Goal: Transaction & Acquisition: Download file/media

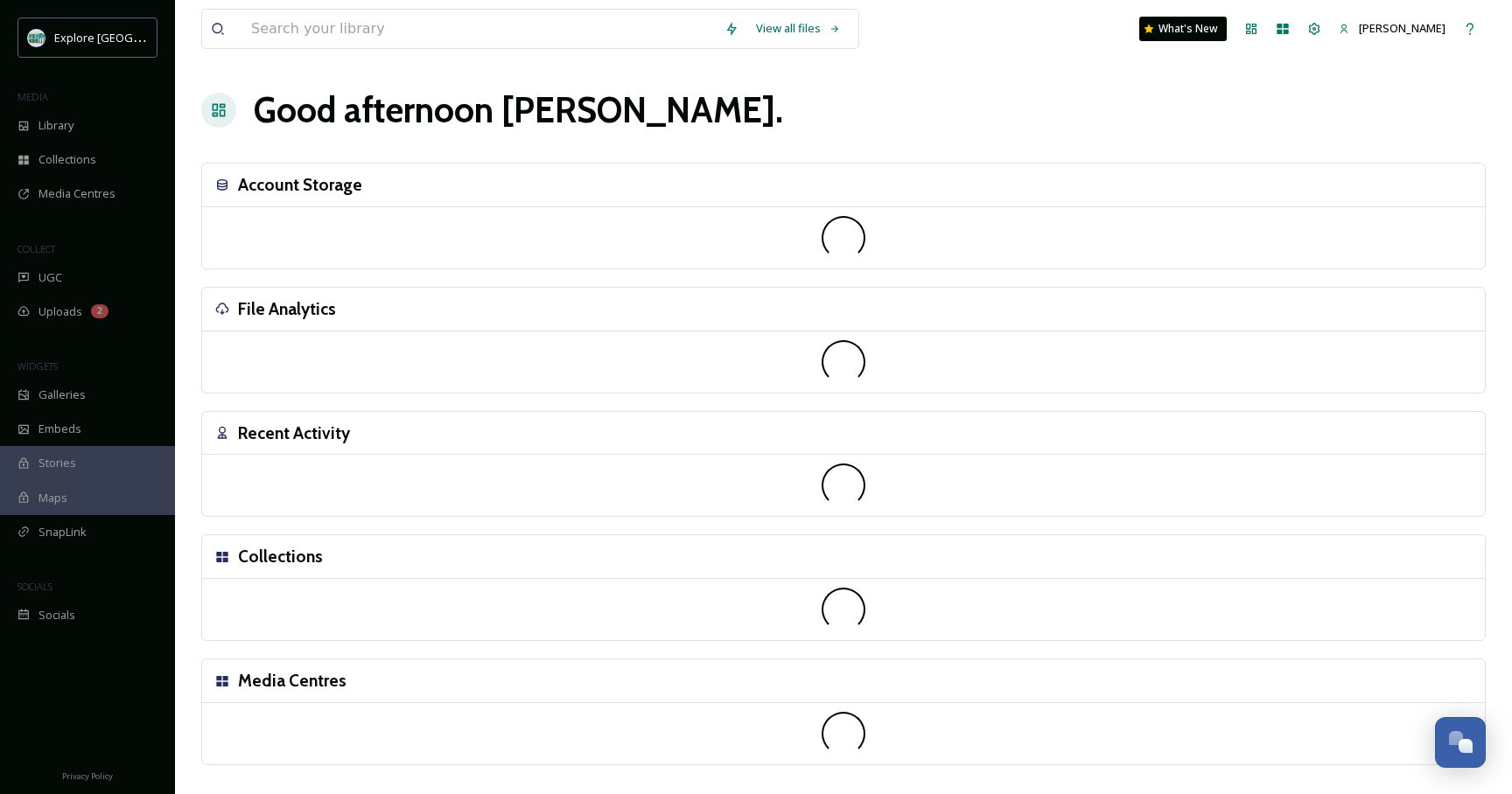
drag, startPoint x: 733, startPoint y: 123, endPoint x: 716, endPoint y: 126, distance: 17.3
click at [731, 123] on div "Good afternoon [PERSON_NAME] ." at bounding box center [844, 110] width 1285 height 52
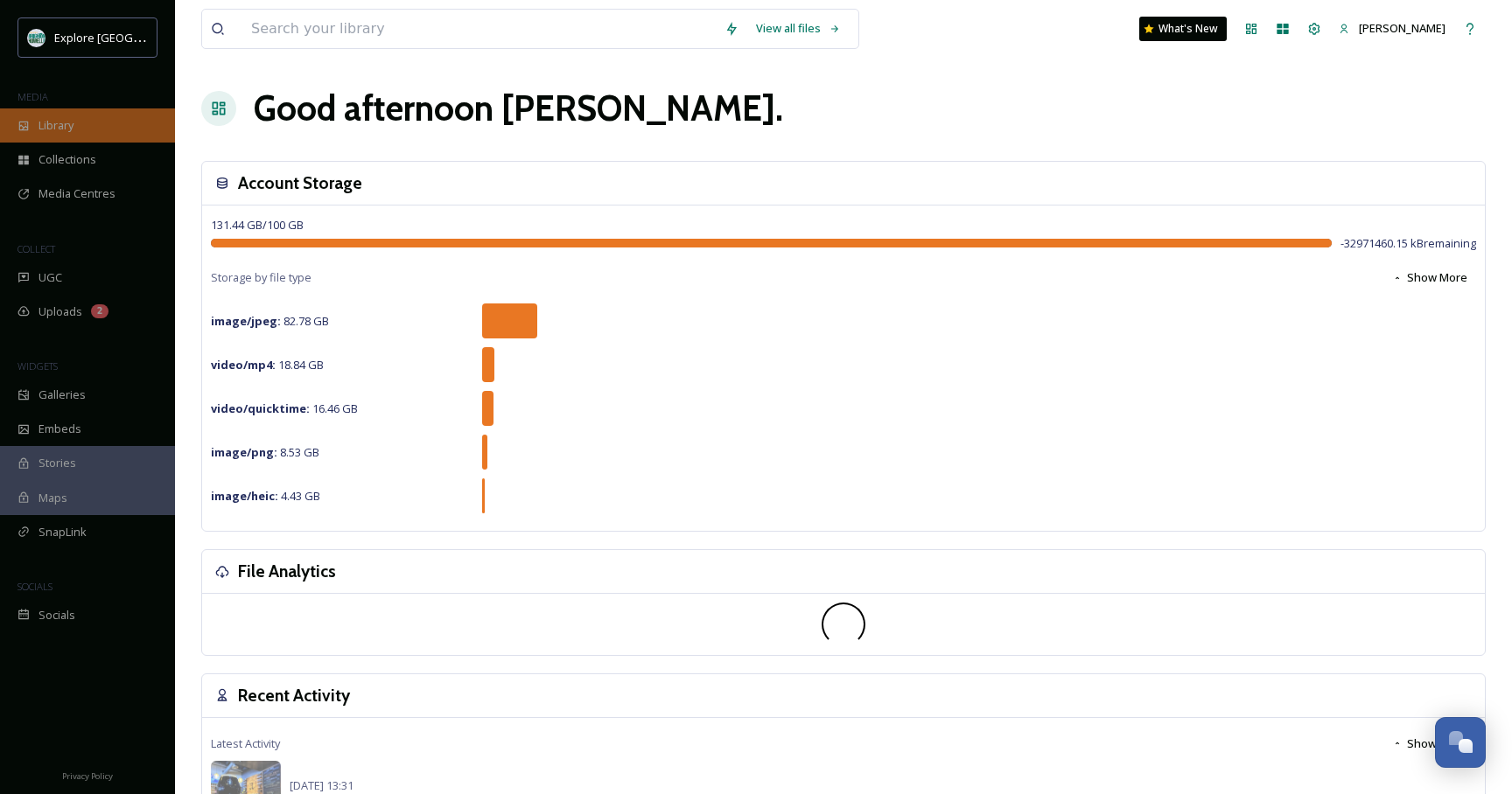
click at [98, 131] on div "Library" at bounding box center [87, 125] width 175 height 34
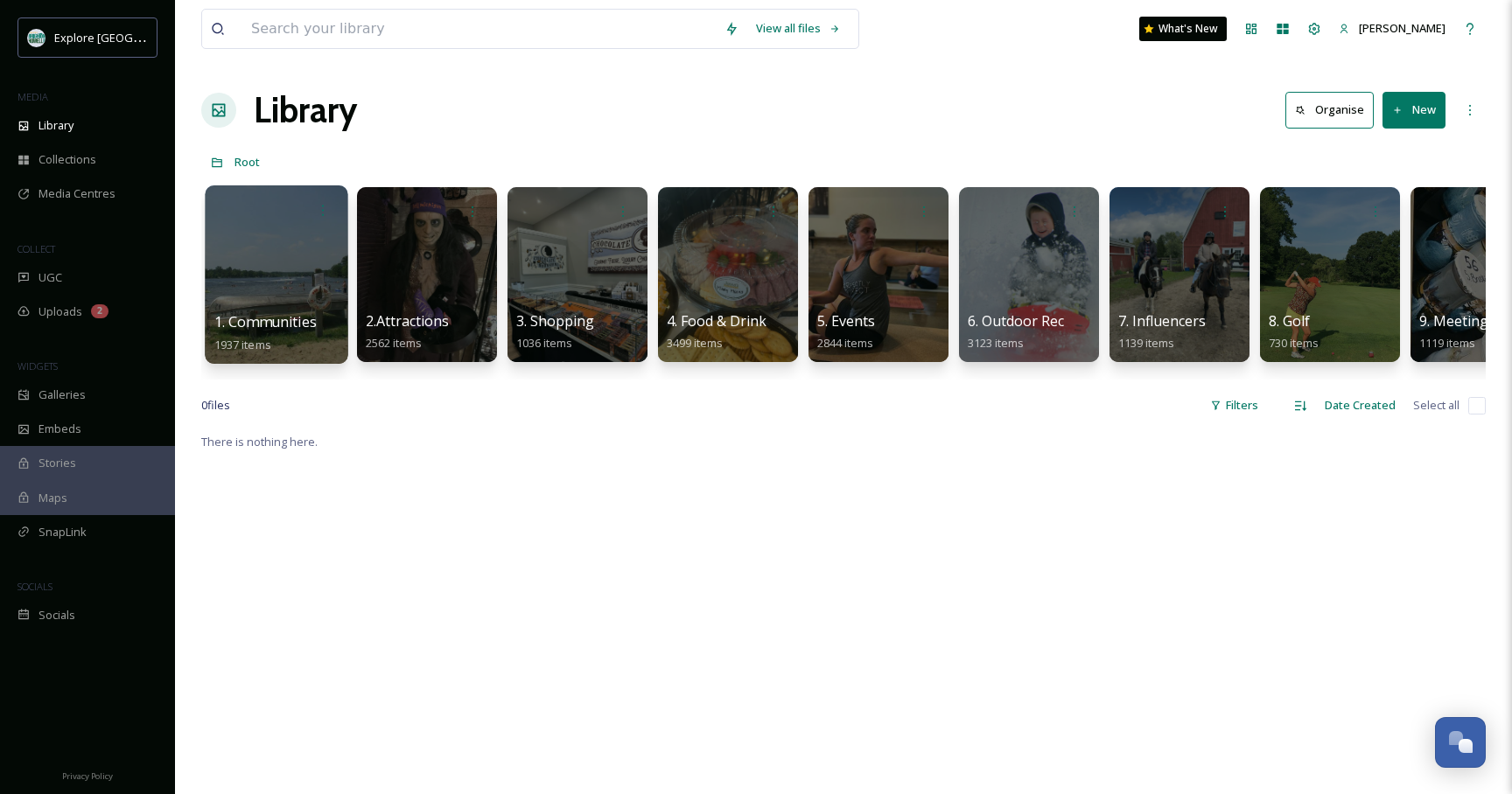
click at [267, 274] on div at bounding box center [276, 274] width 143 height 179
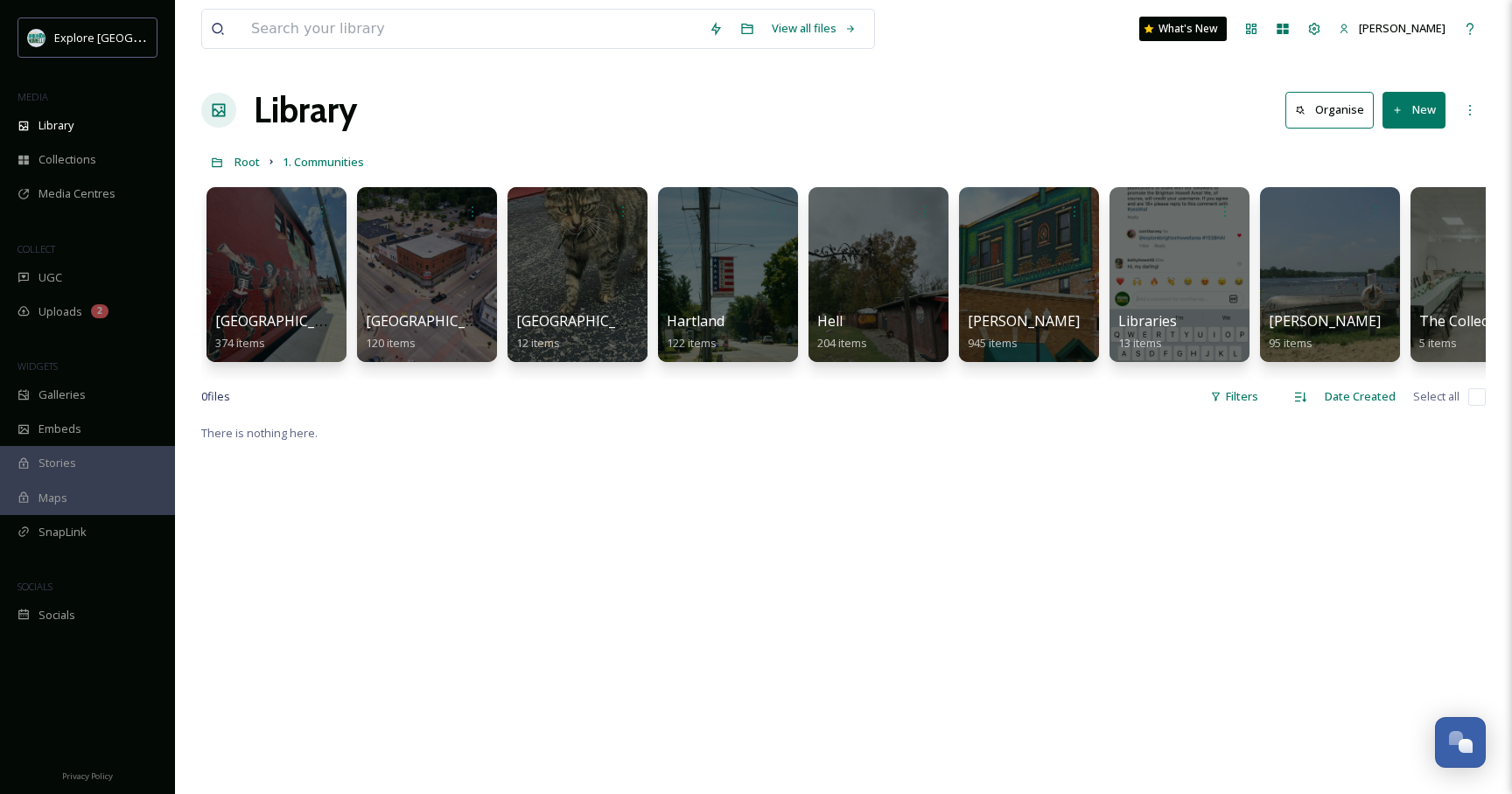
click at [272, 274] on div at bounding box center [276, 274] width 140 height 175
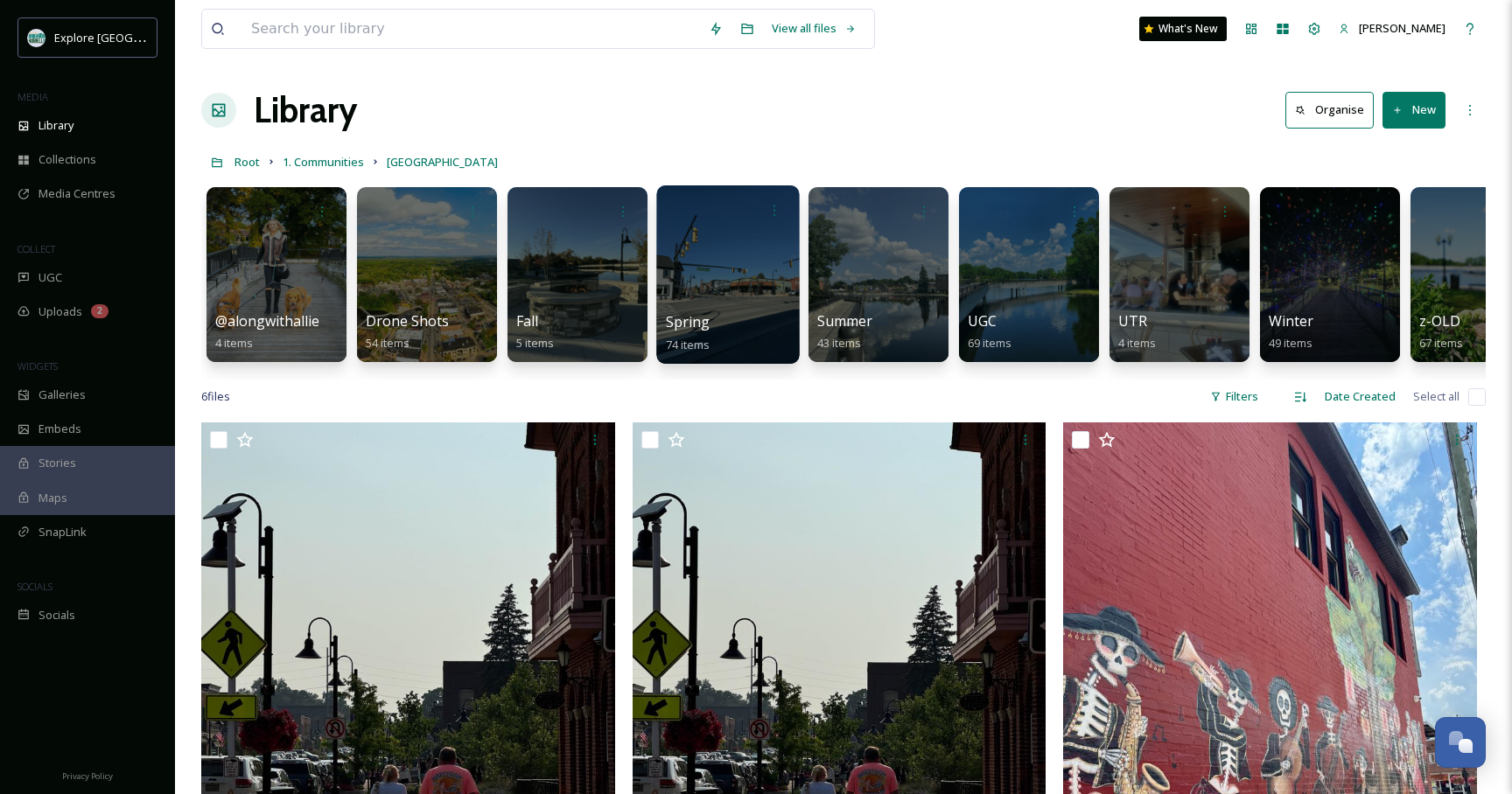
scroll to position [0, 70]
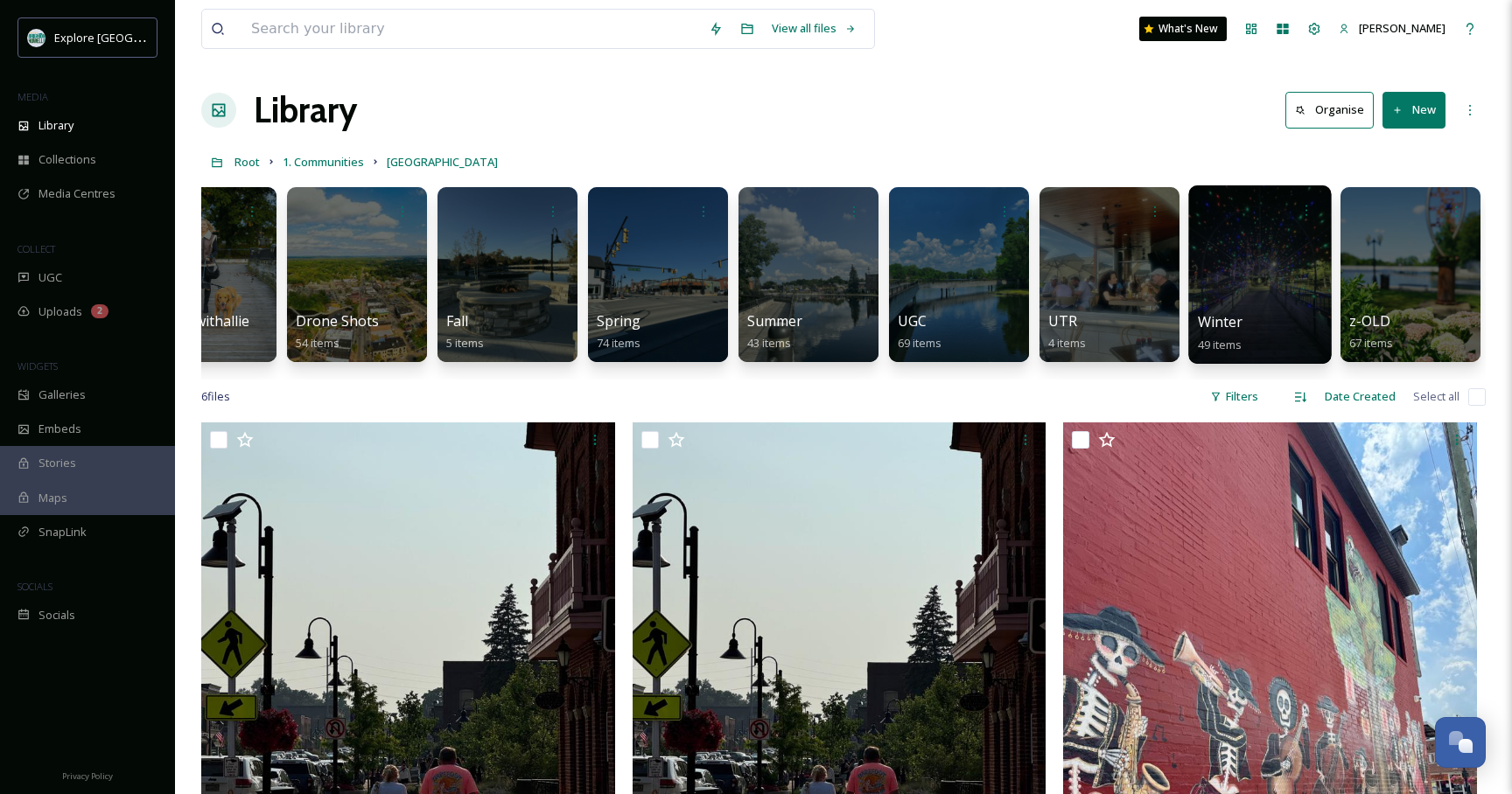
click at [1317, 247] on div at bounding box center [1260, 274] width 143 height 179
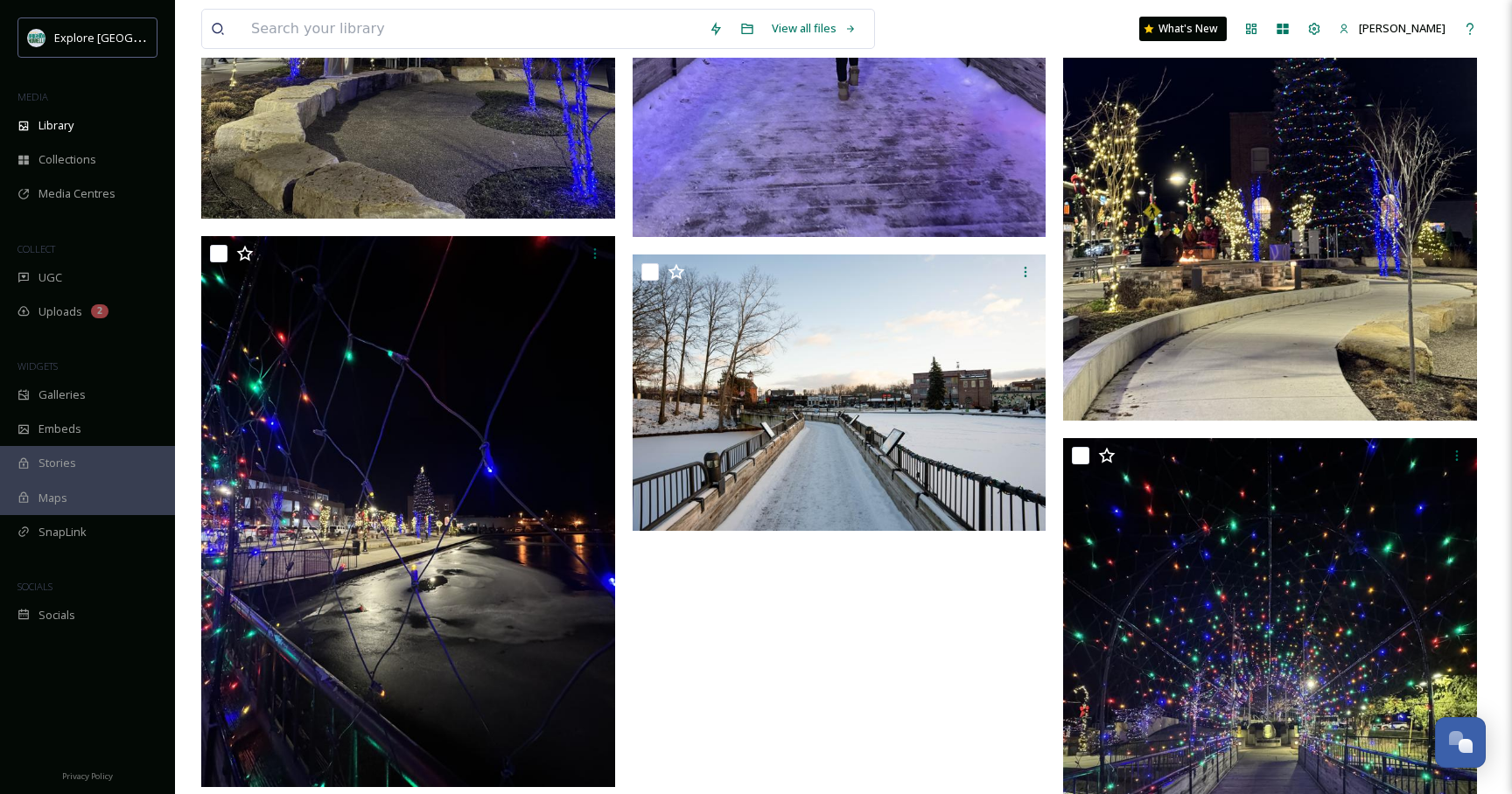
scroll to position [2292, 0]
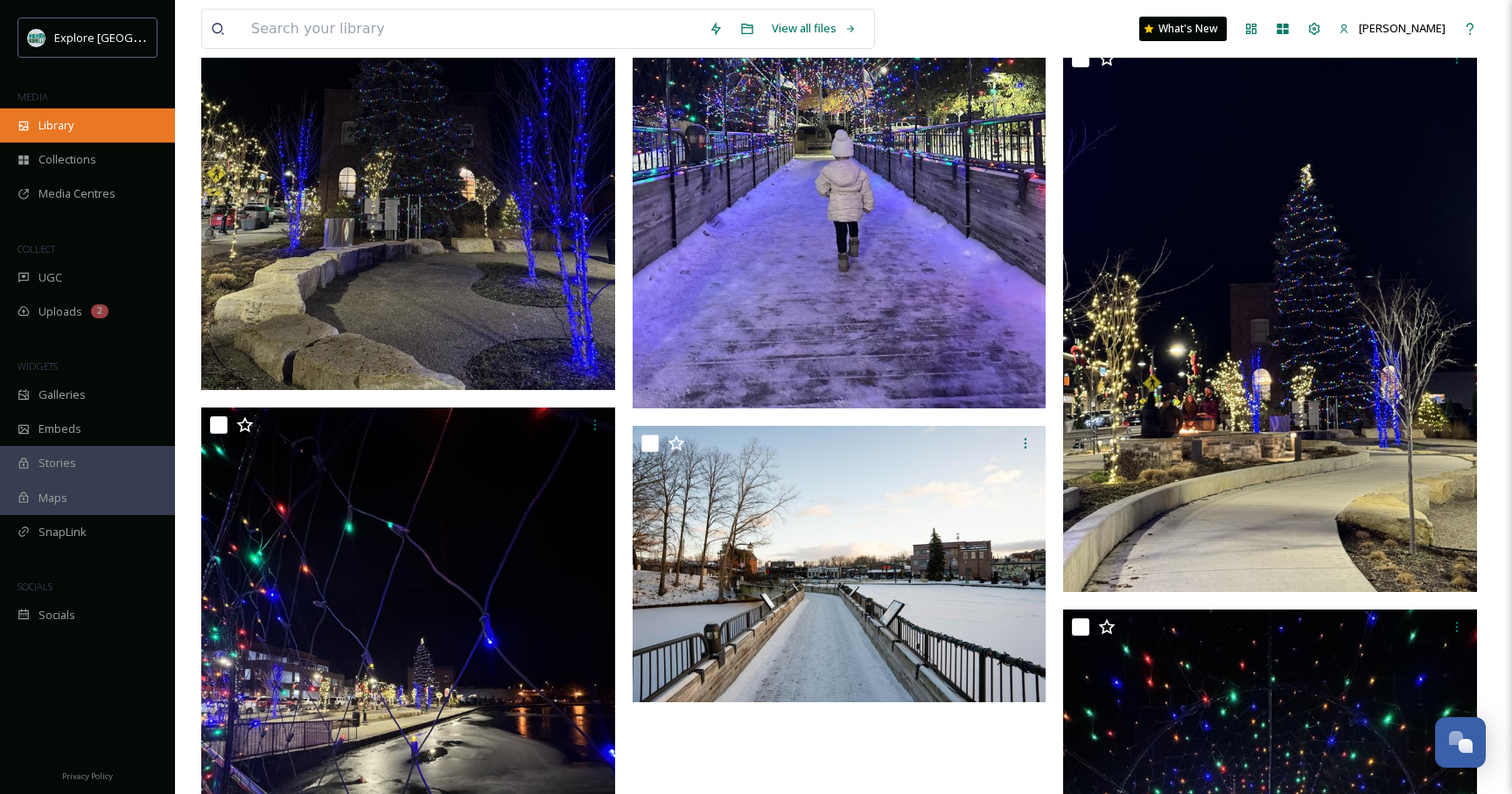
click at [72, 127] on span "Library" at bounding box center [55, 125] width 35 height 17
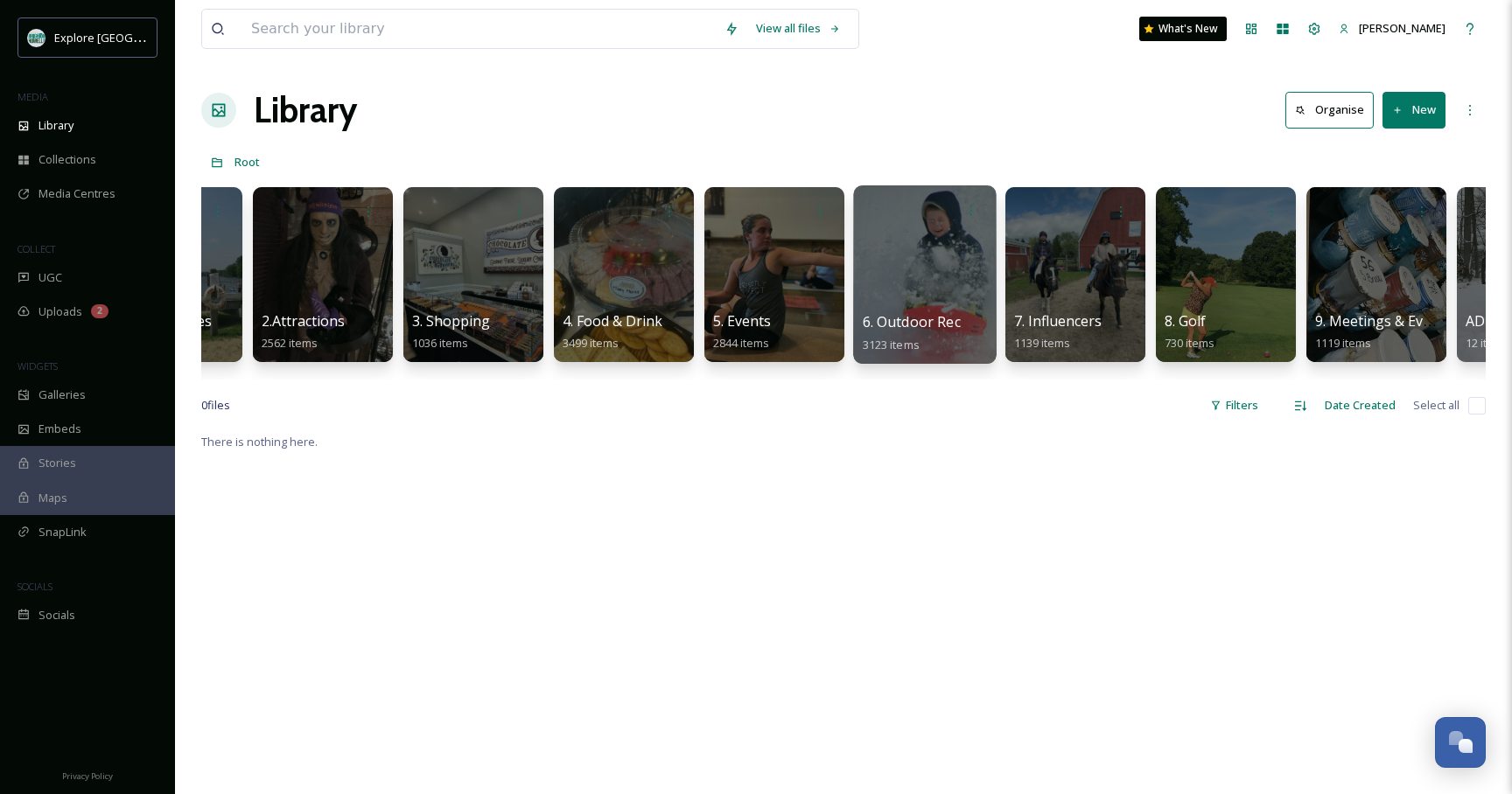
scroll to position [0, 121]
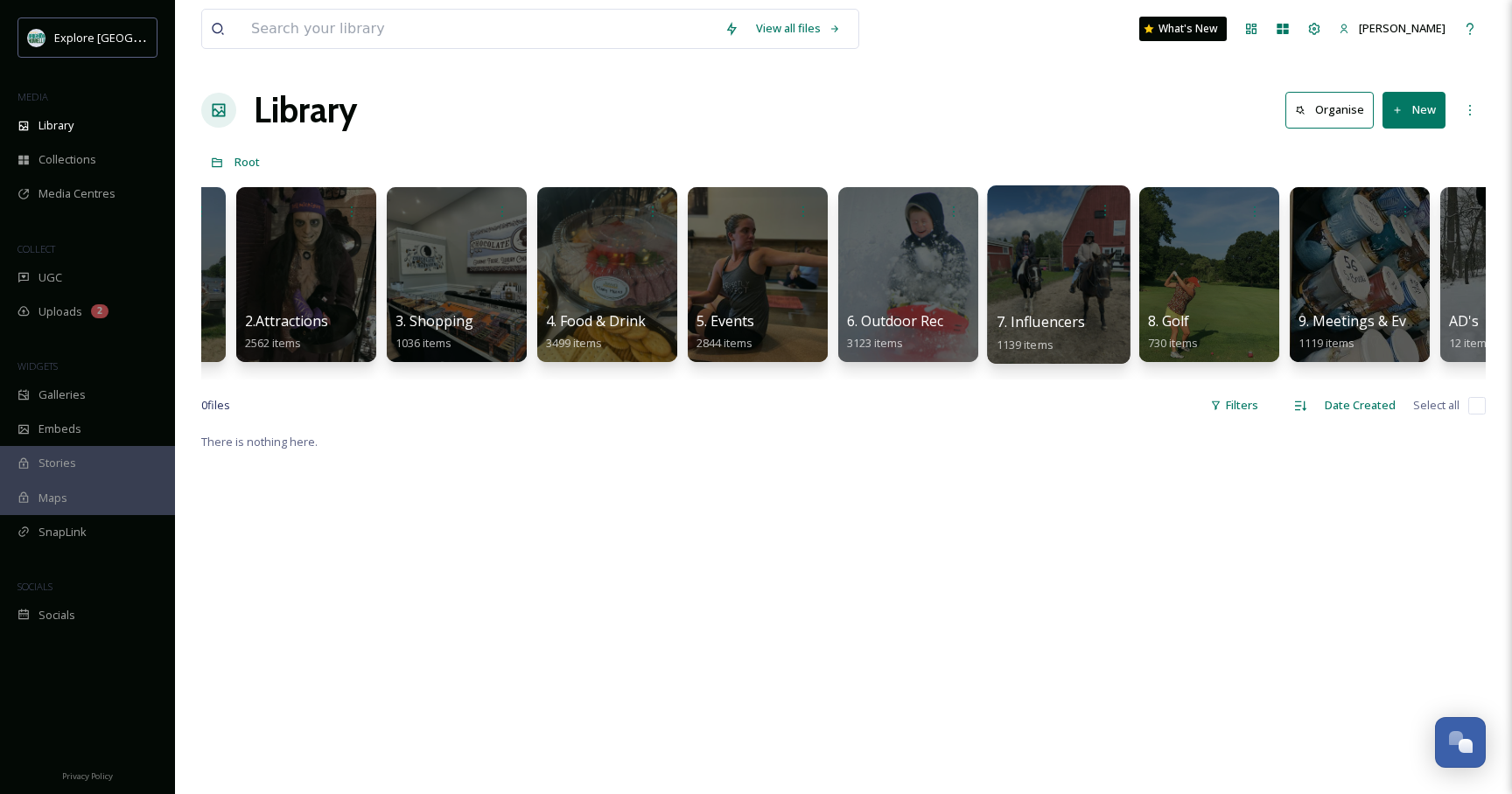
click at [1034, 248] on div at bounding box center [1058, 274] width 143 height 179
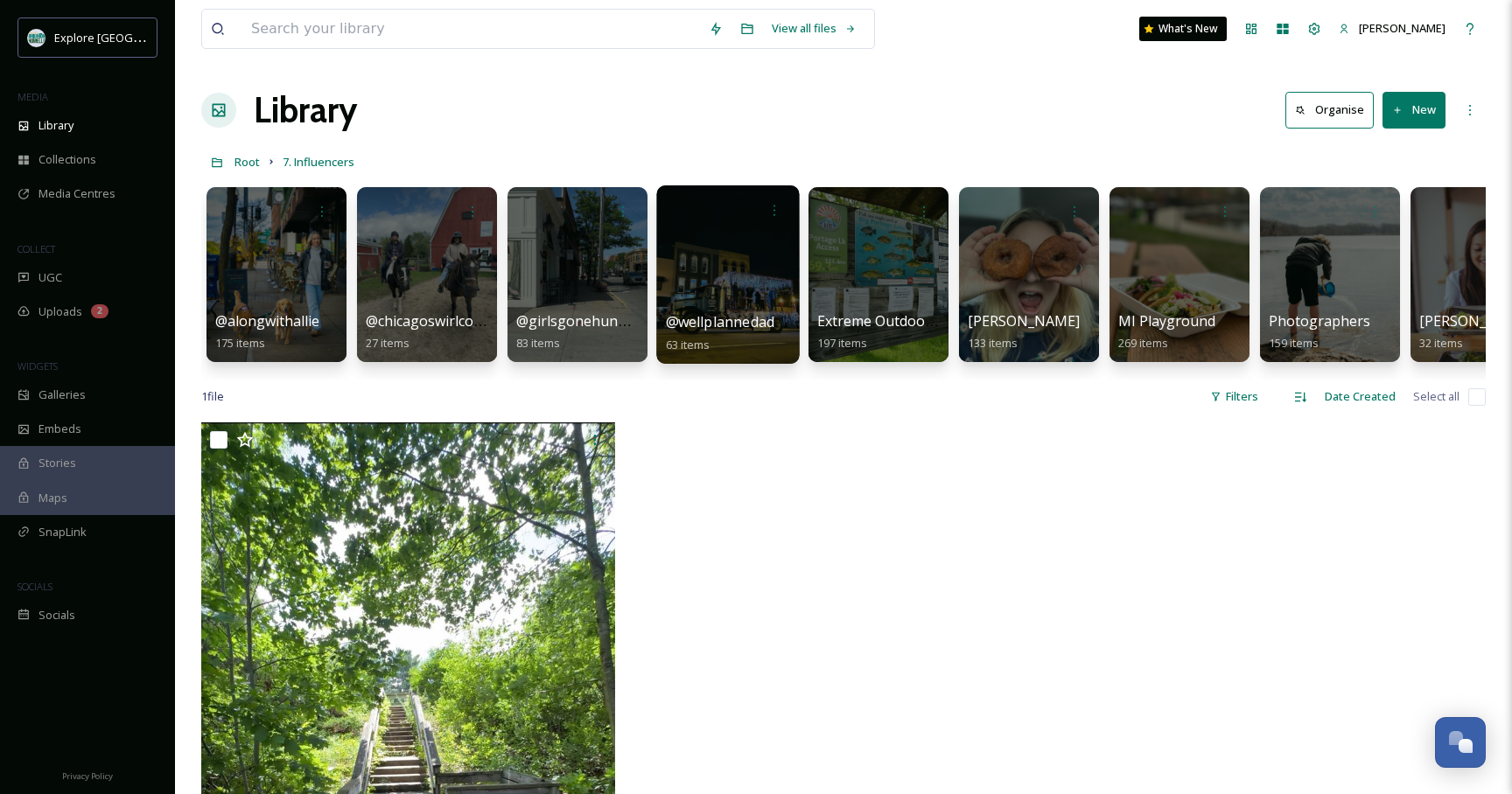
click at [697, 269] on div at bounding box center [728, 274] width 143 height 179
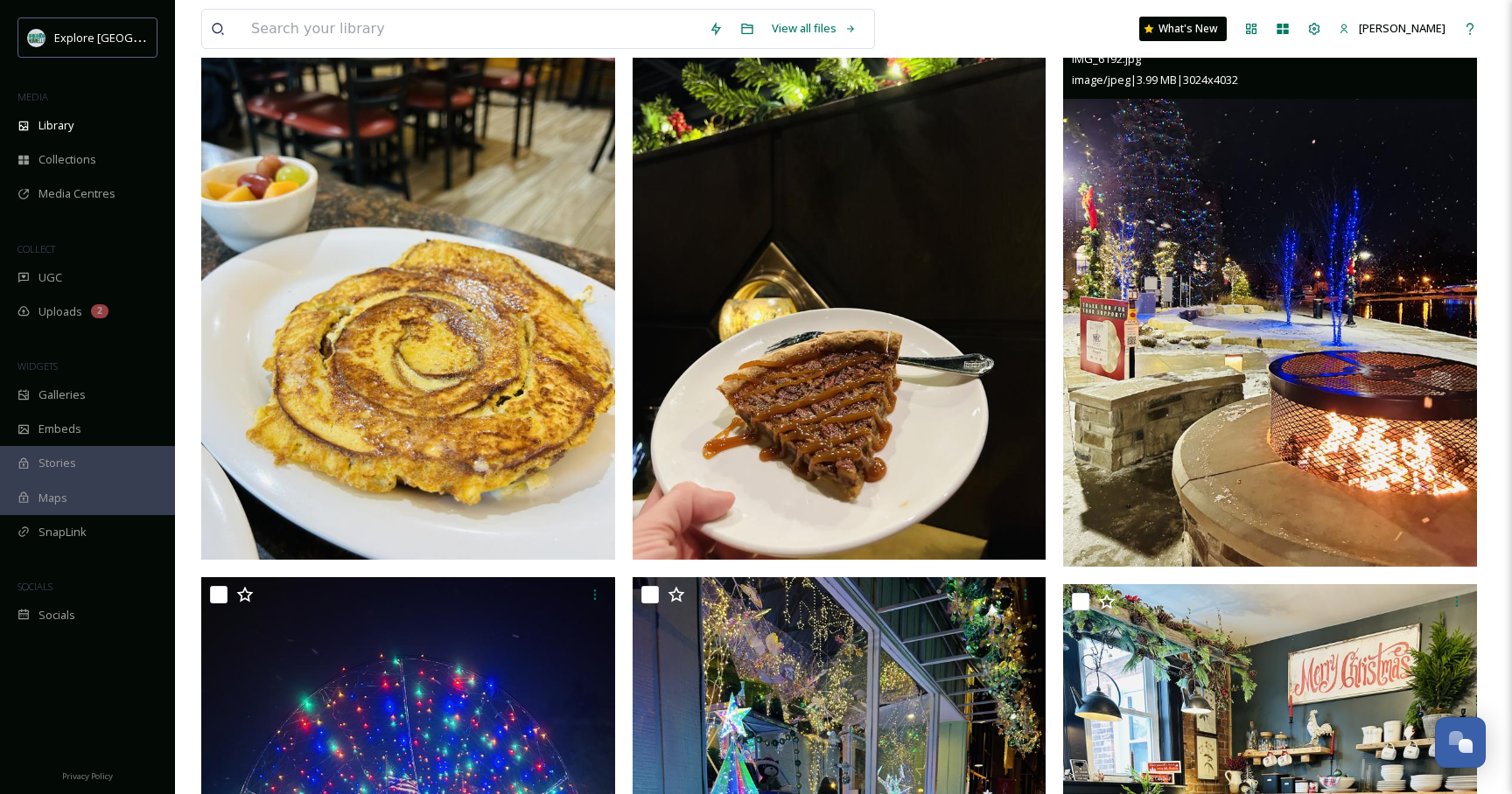
scroll to position [4785, 0]
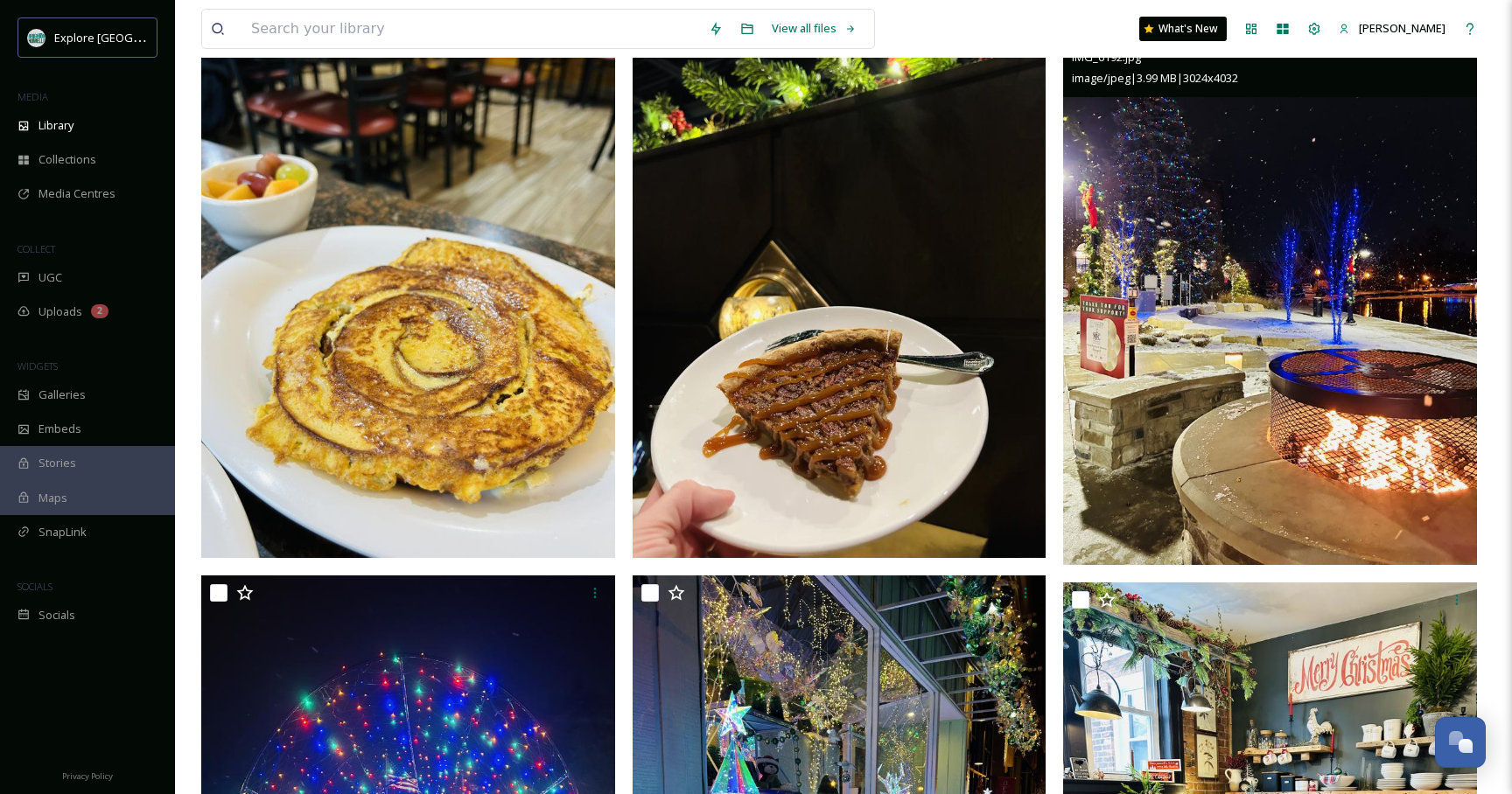
click at [1099, 324] on img at bounding box center [1270, 289] width 414 height 552
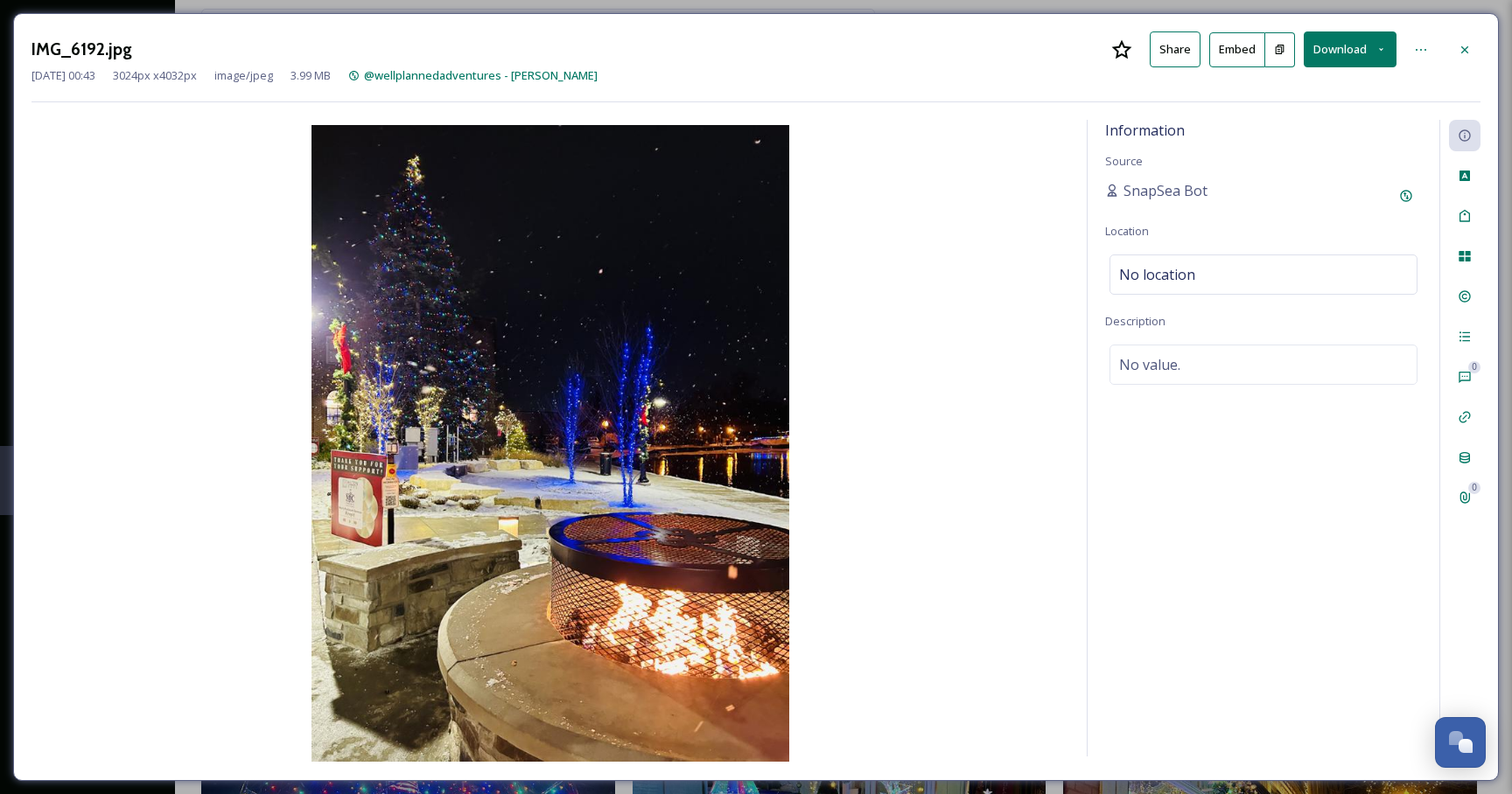
click at [1367, 52] on button "Download" at bounding box center [1350, 49] width 92 height 36
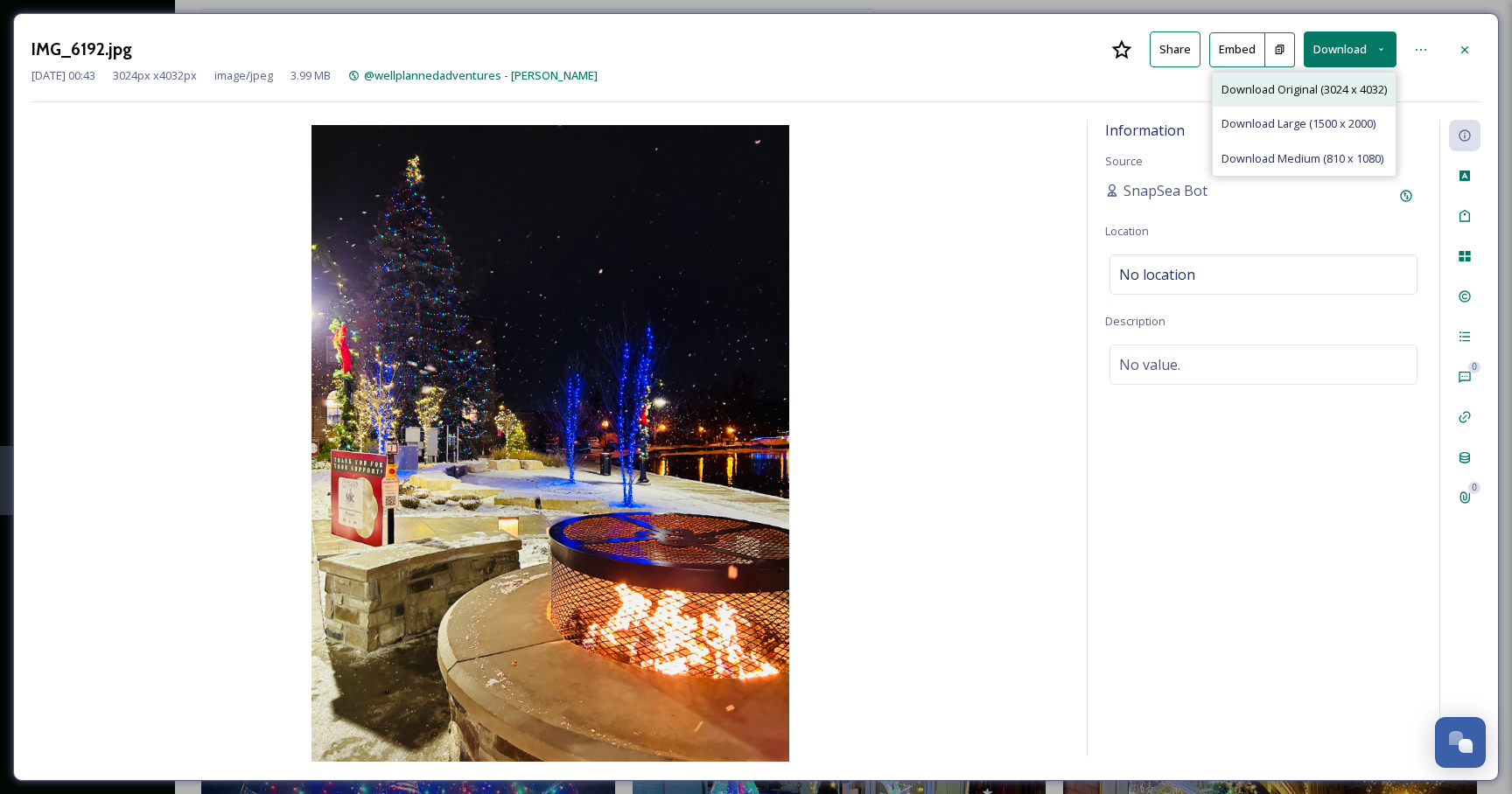
click at [1326, 88] on span "Download Original (3024 x 4032)" at bounding box center [1304, 90] width 165 height 17
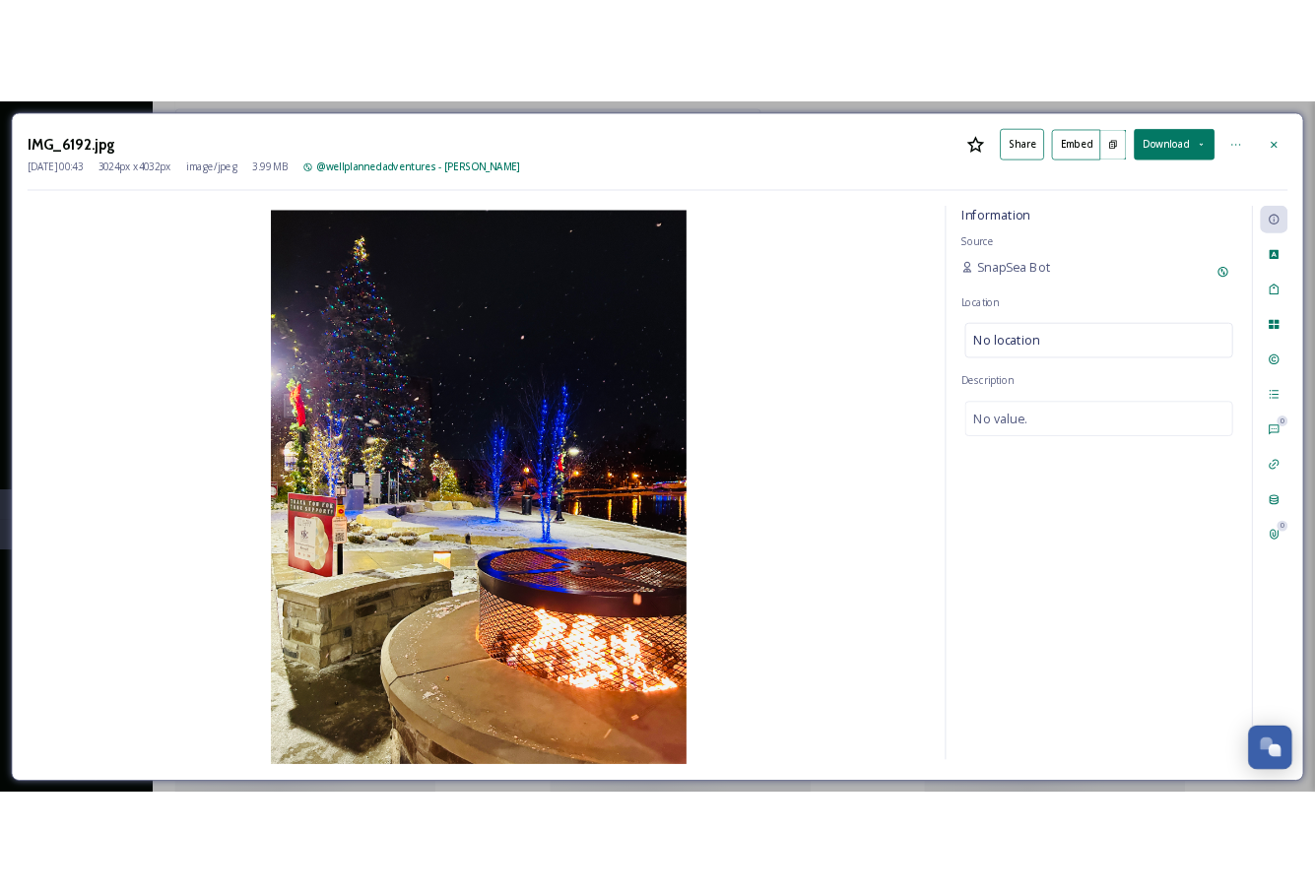
scroll to position [4011, 0]
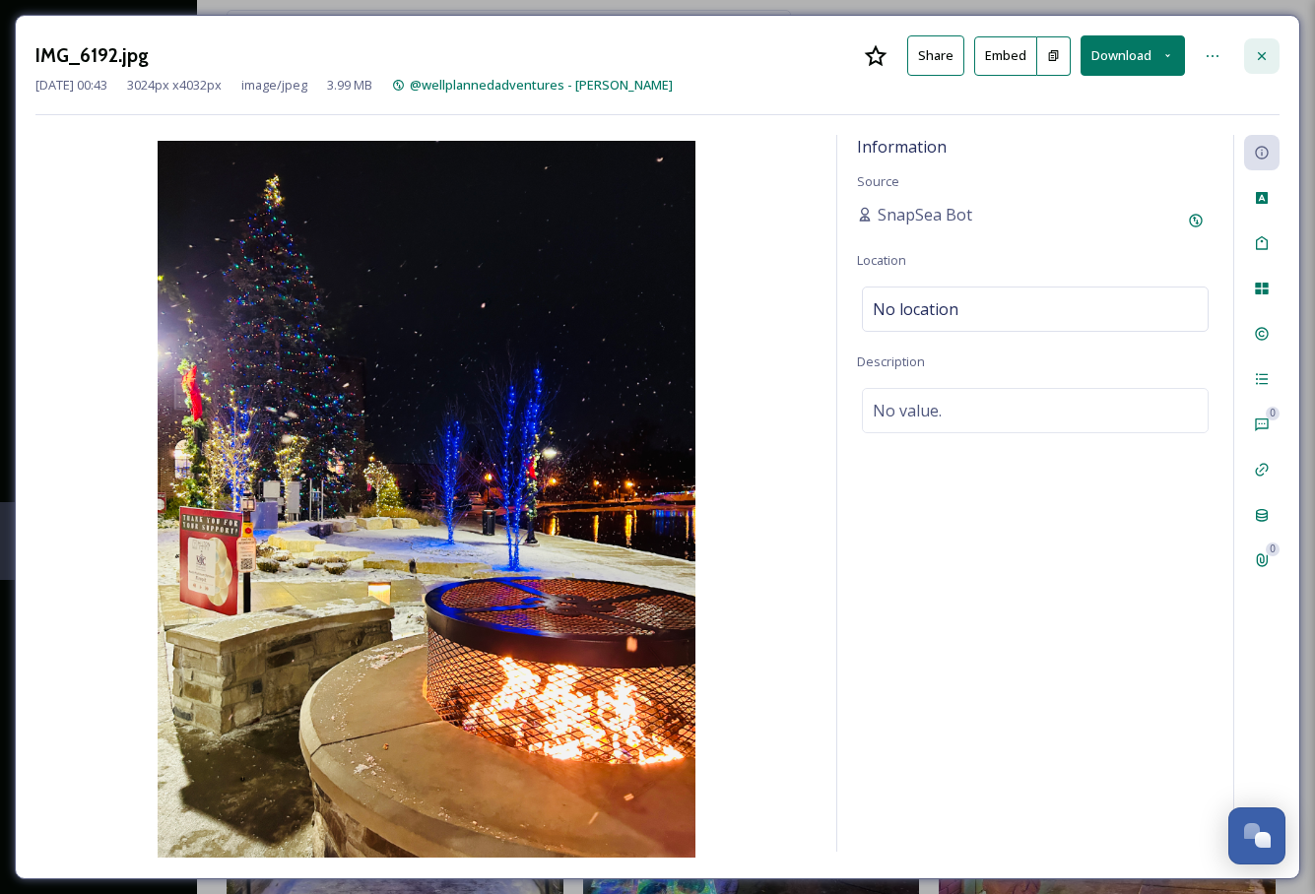
click at [1274, 53] on div at bounding box center [1261, 55] width 35 height 35
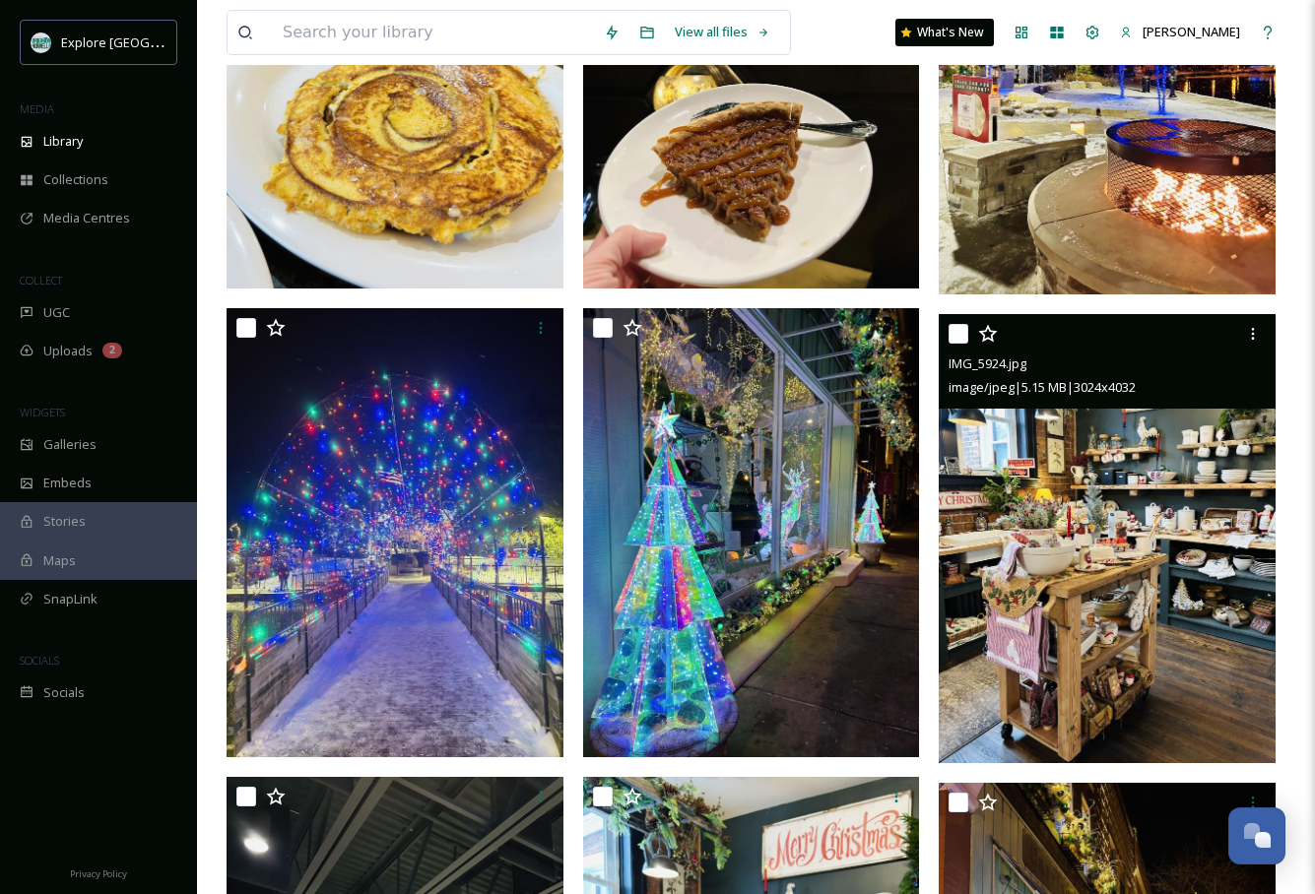
scroll to position [4173, 0]
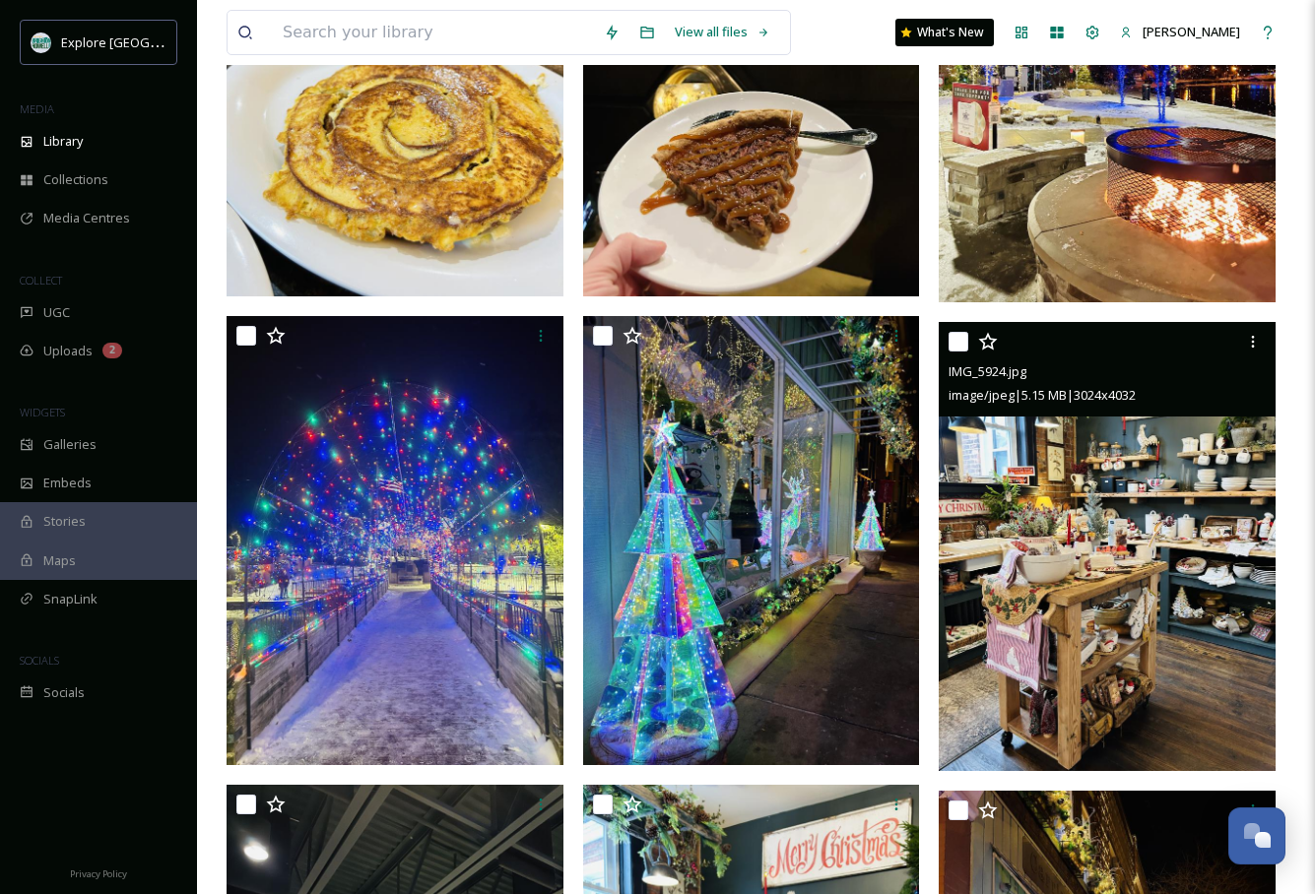
click at [1046, 496] on img at bounding box center [1107, 546] width 337 height 449
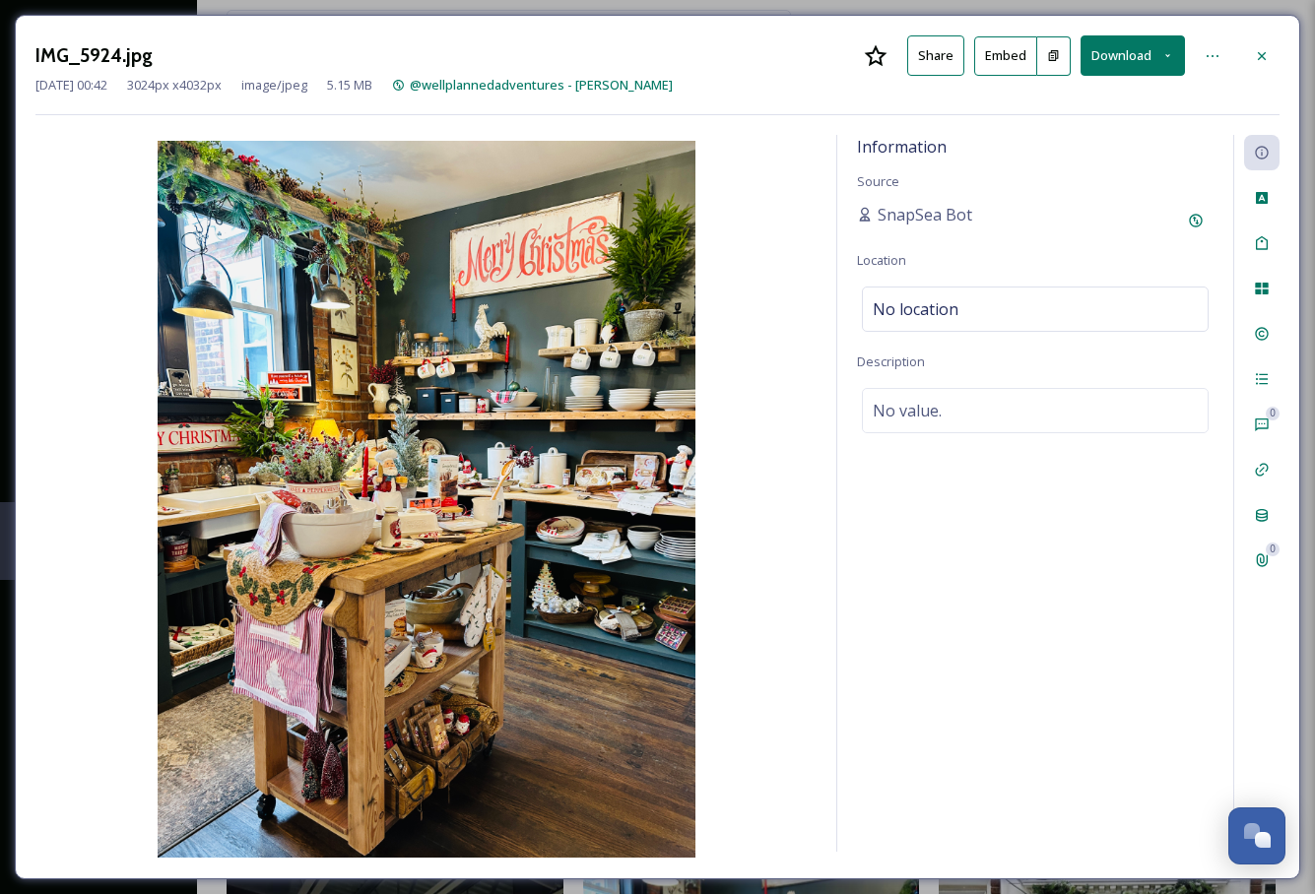
click at [1115, 61] on button "Download" at bounding box center [1133, 55] width 104 height 40
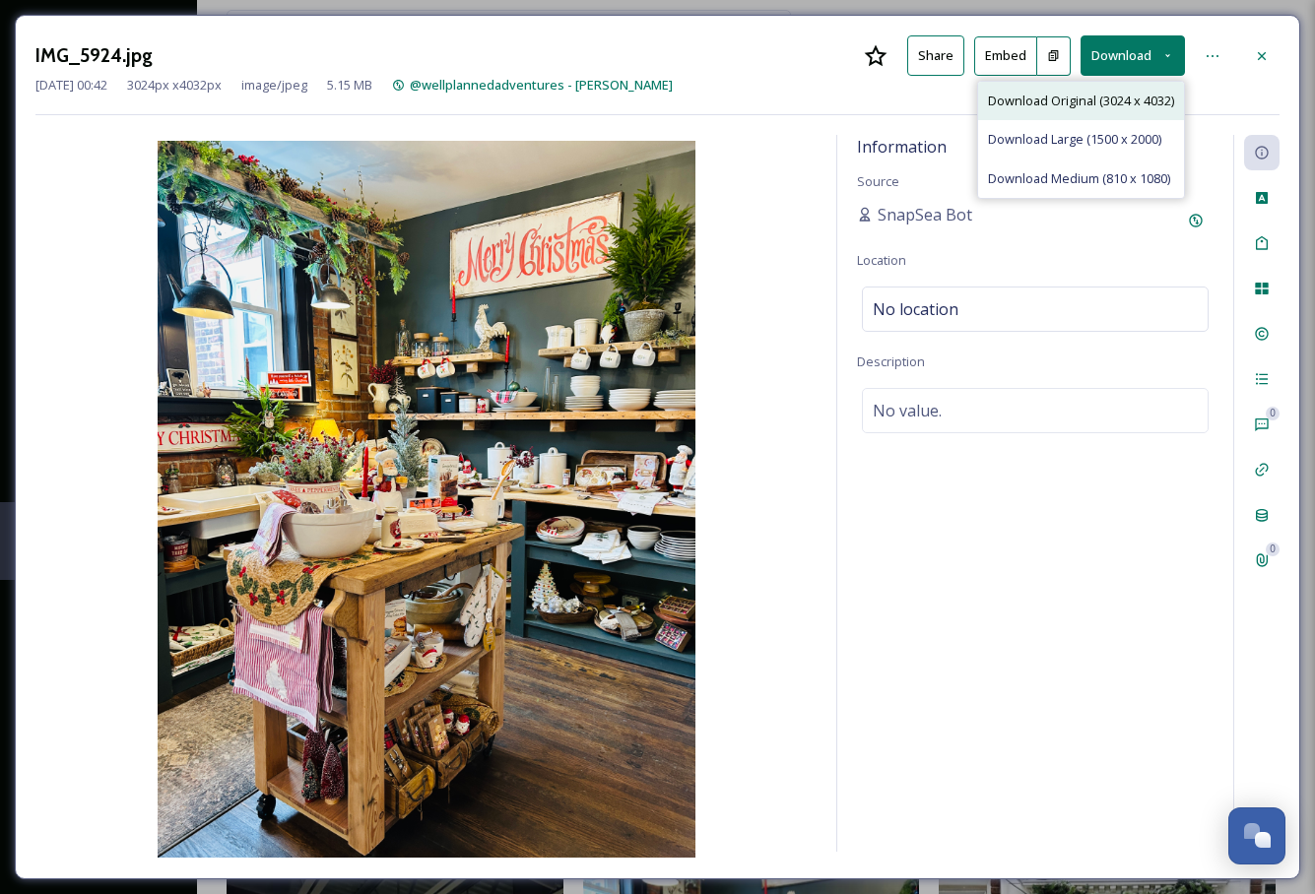
click at [1115, 104] on span "Download Original (3024 x 4032)" at bounding box center [1081, 101] width 186 height 19
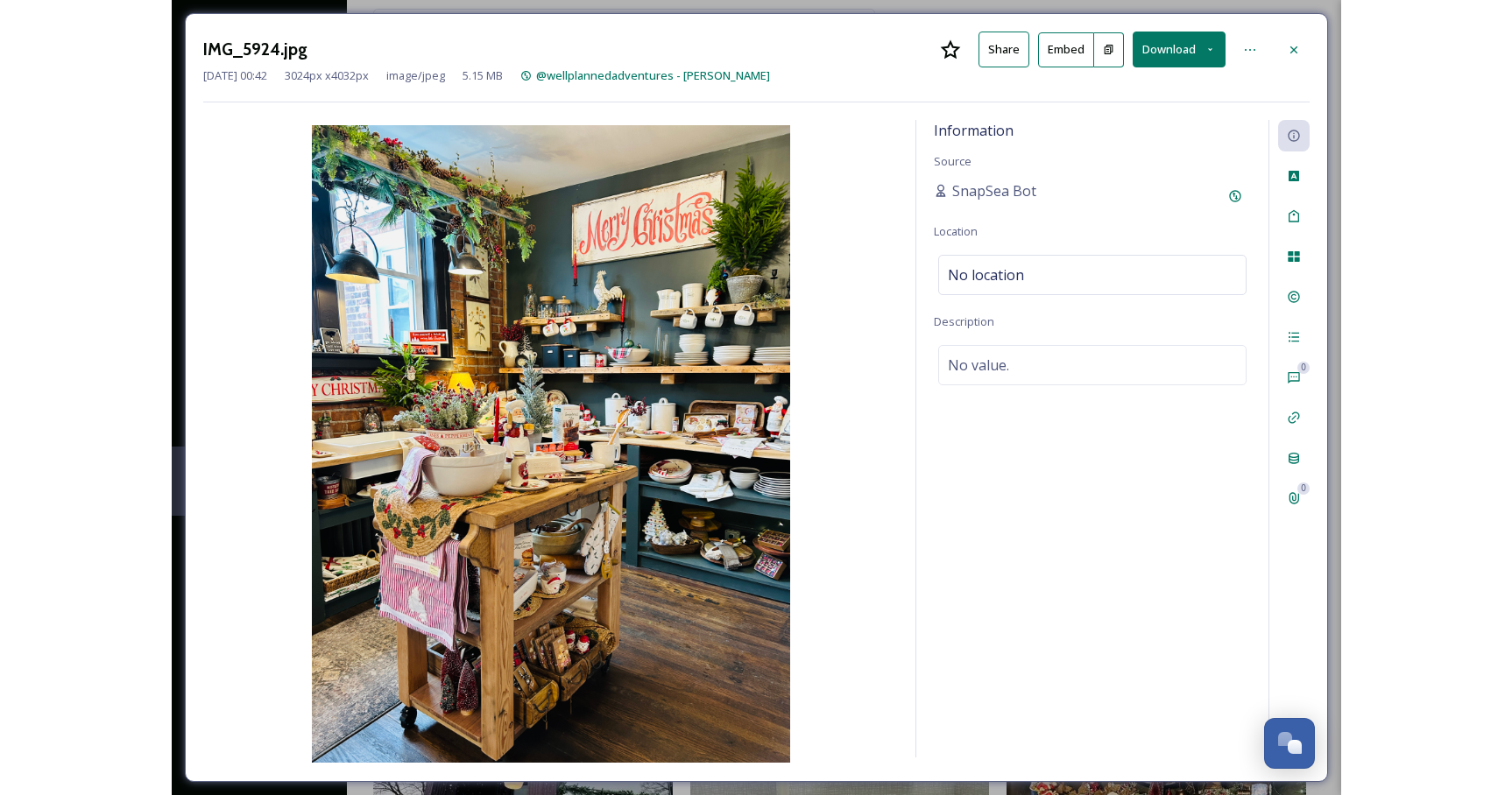
scroll to position [4926, 0]
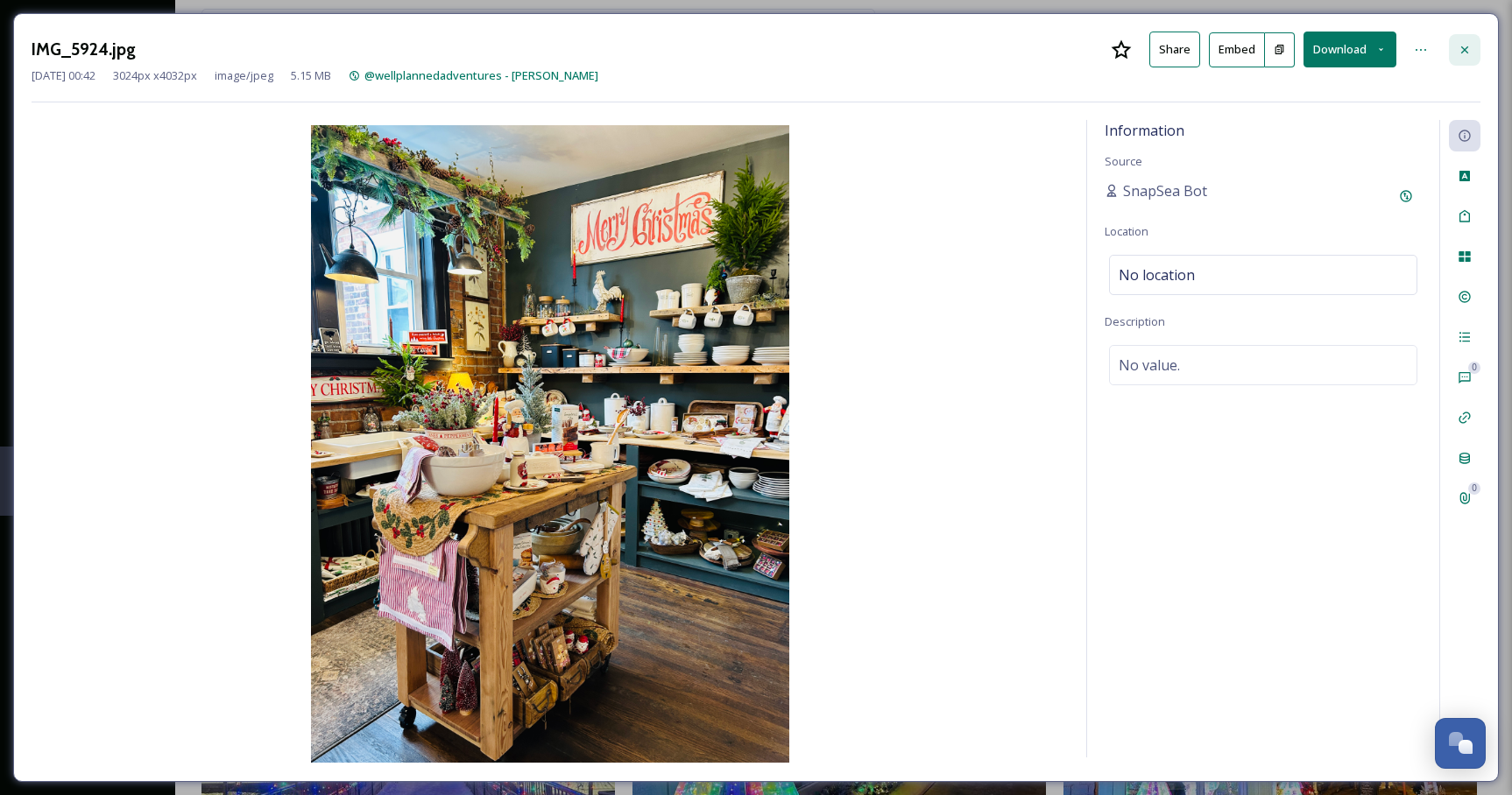
click at [1458, 45] on icon at bounding box center [1465, 50] width 14 height 14
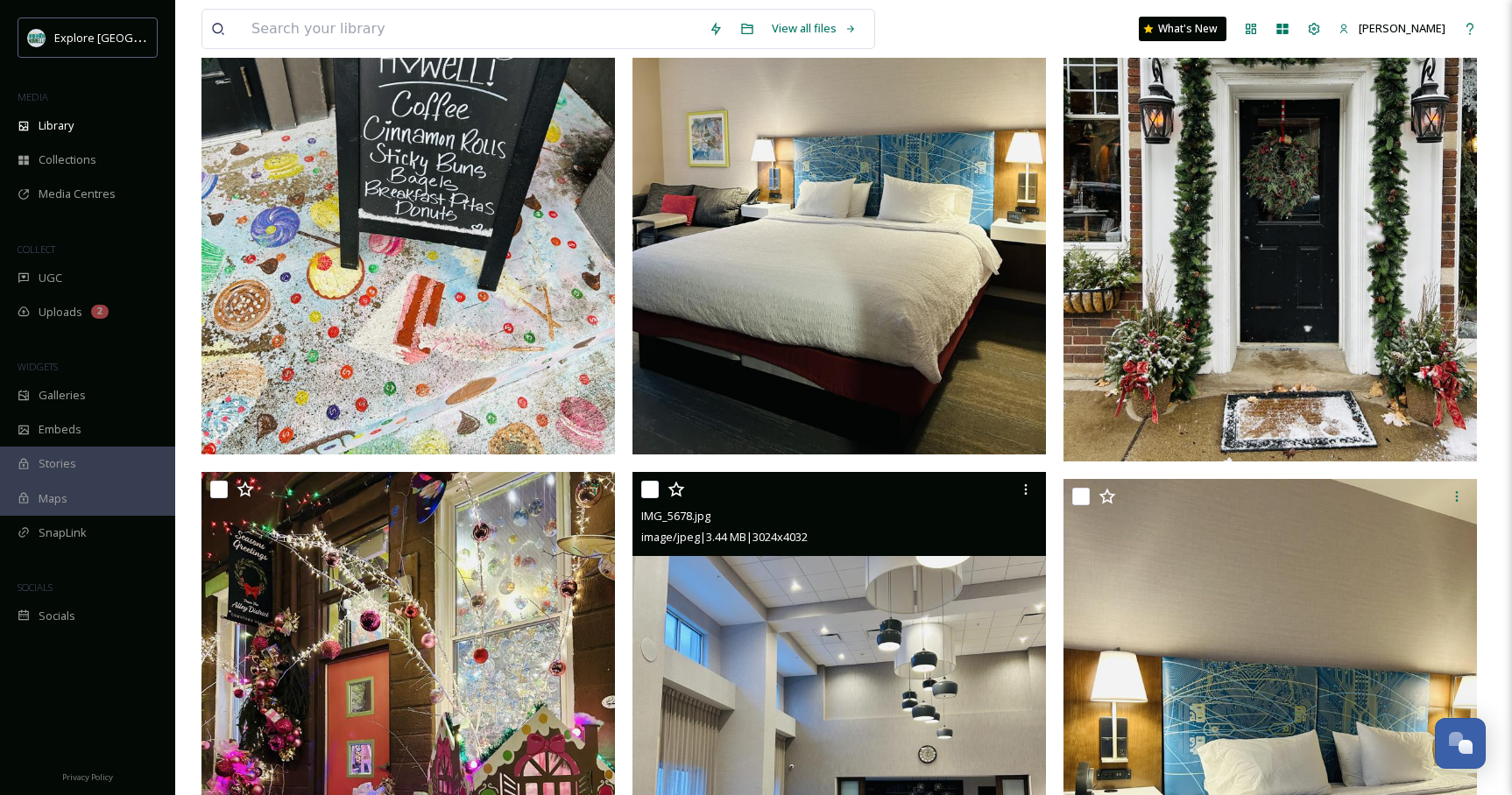
scroll to position [6484, 0]
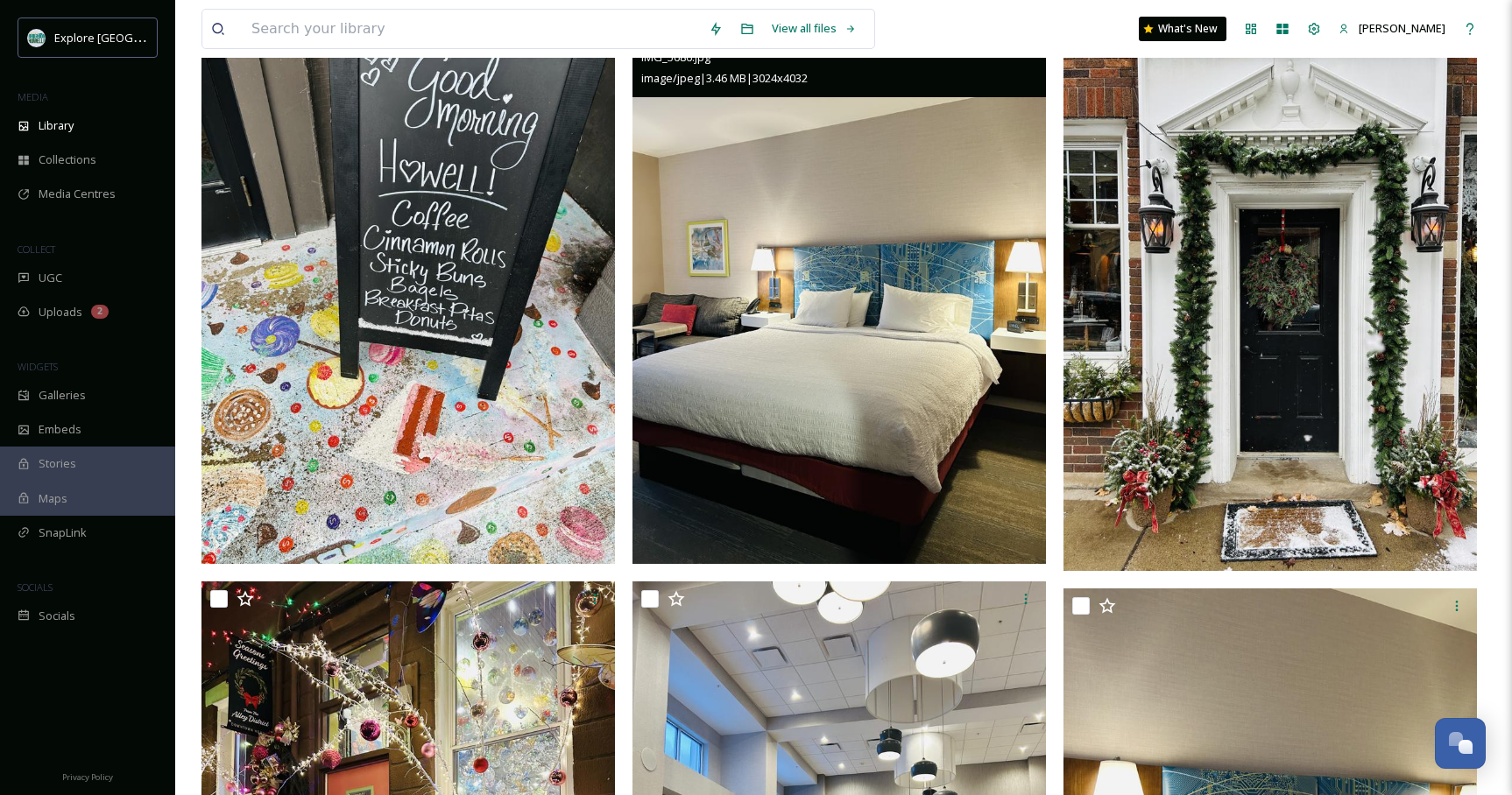
click at [927, 377] on img at bounding box center [839, 289] width 414 height 551
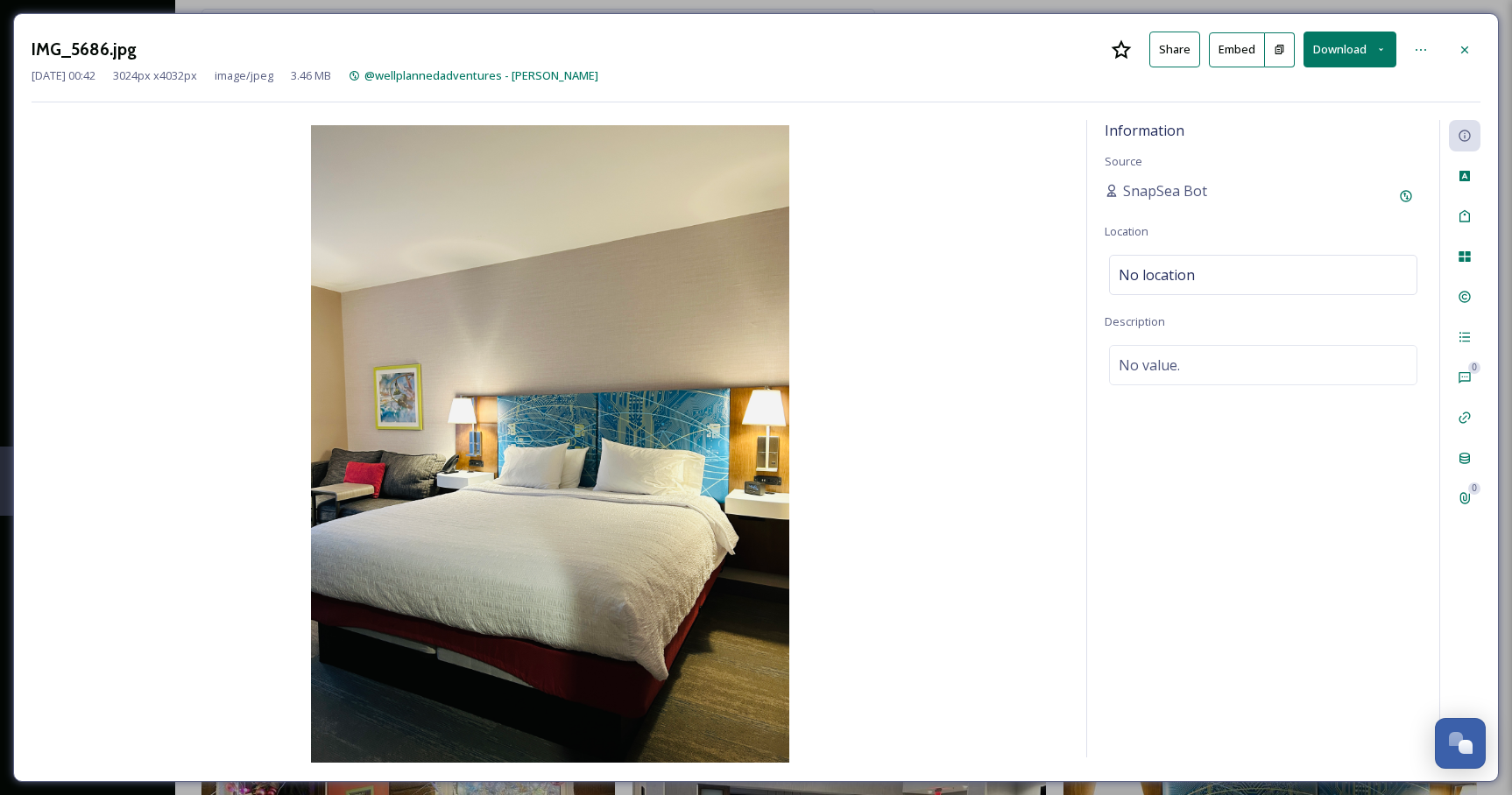
click at [1336, 52] on button "Download" at bounding box center [1350, 49] width 92 height 36
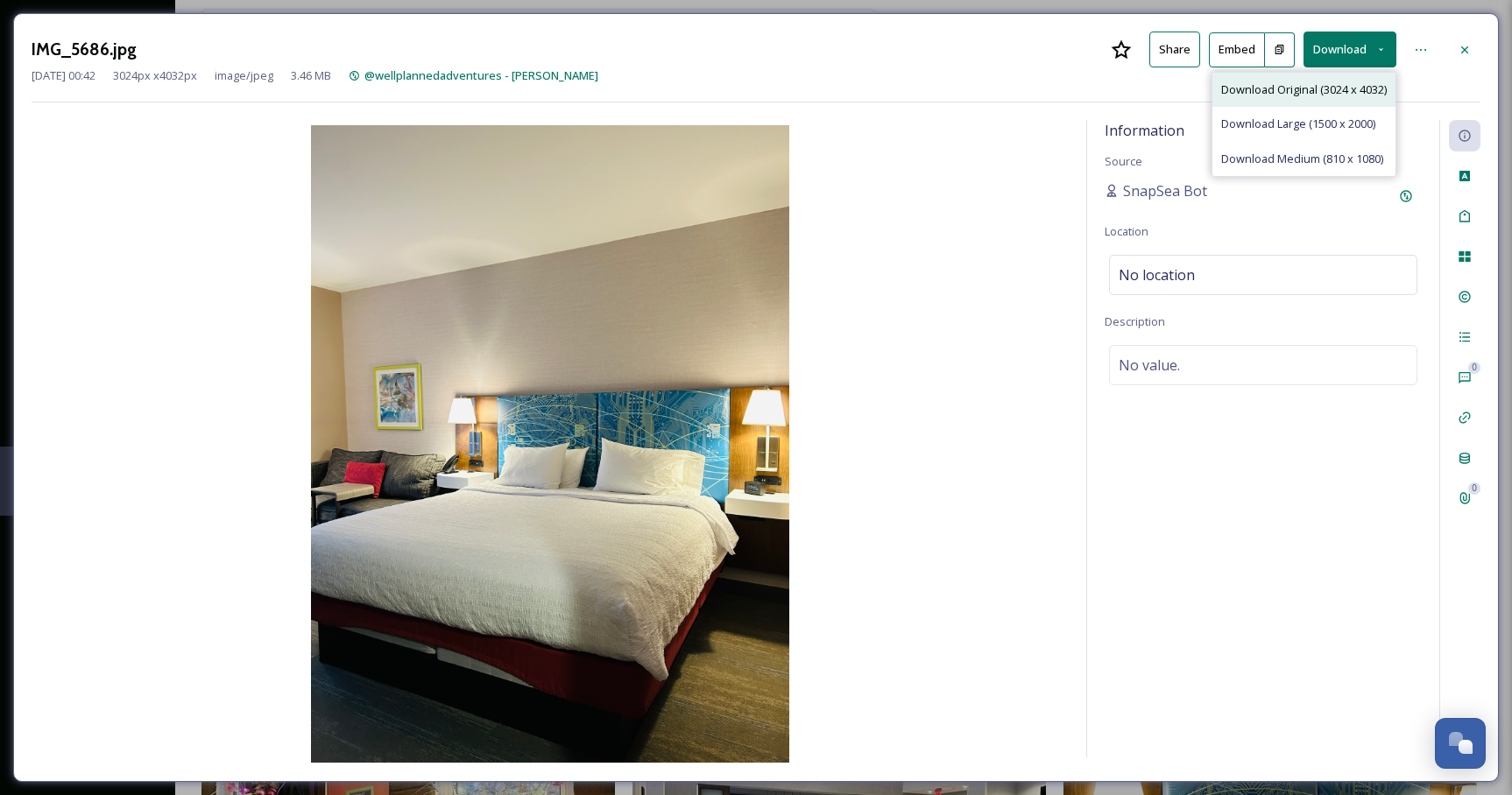
click at [1317, 93] on span "Download Original (3024 x 4032)" at bounding box center [1304, 90] width 165 height 17
